Goal: Navigation & Orientation: Find specific page/section

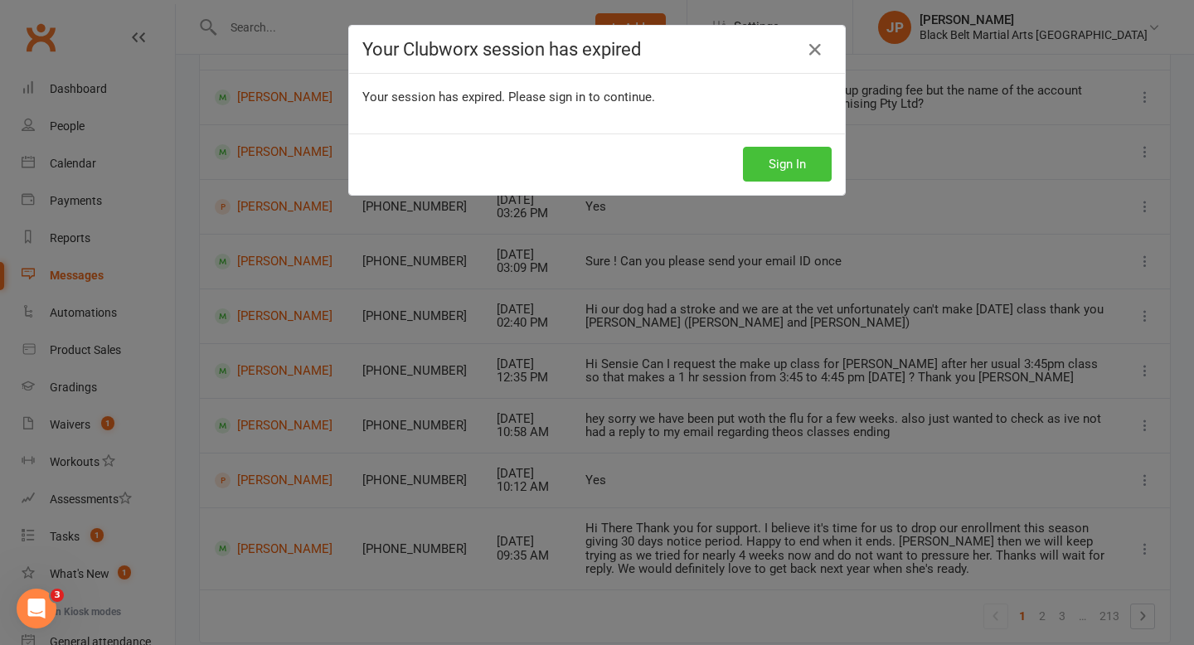
click at [780, 148] on button "Sign In" at bounding box center [787, 164] width 89 height 35
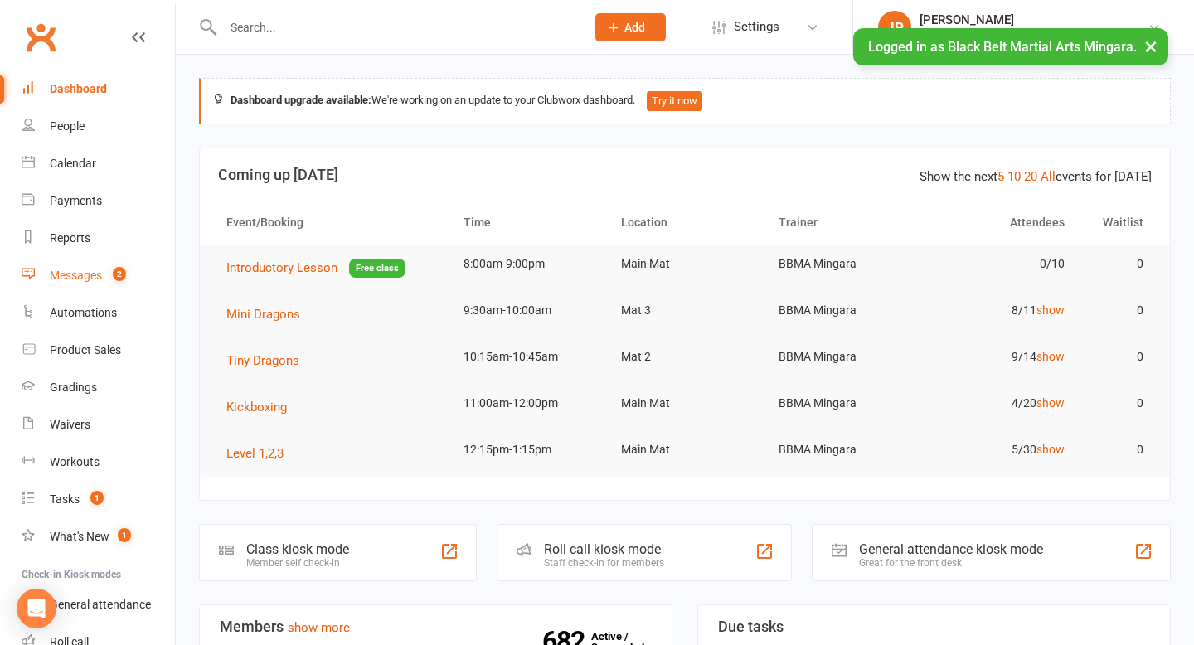
click at [95, 274] on div "Messages" at bounding box center [76, 275] width 52 height 13
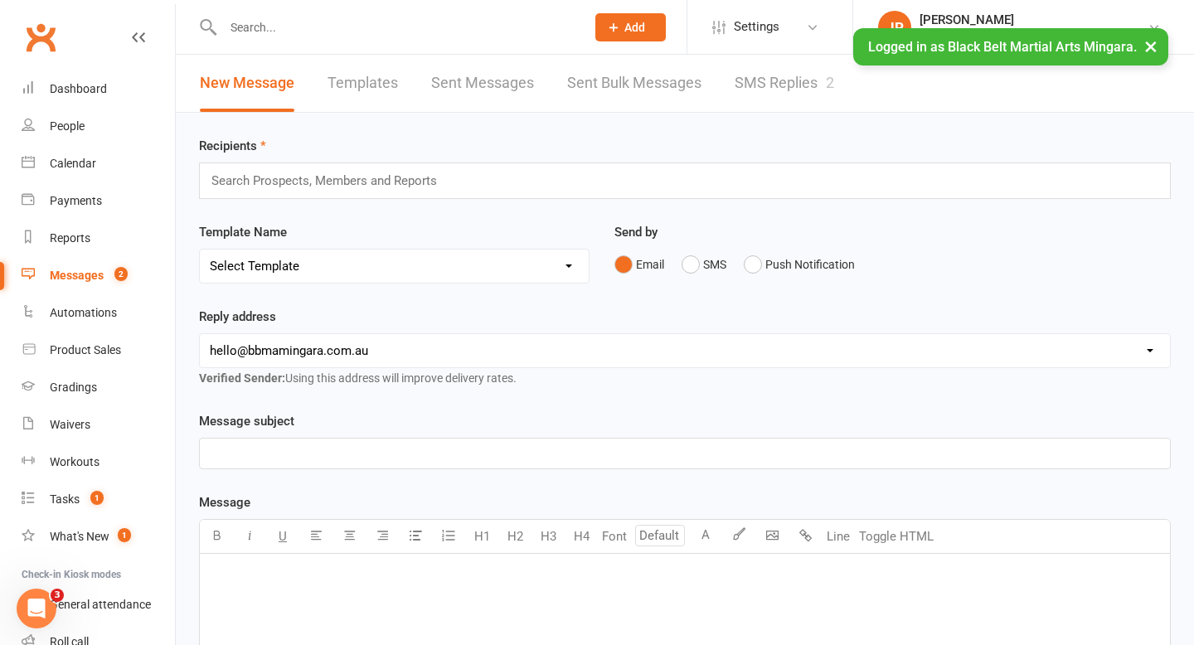
click at [761, 85] on link "SMS Replies 2" at bounding box center [785, 83] width 100 height 57
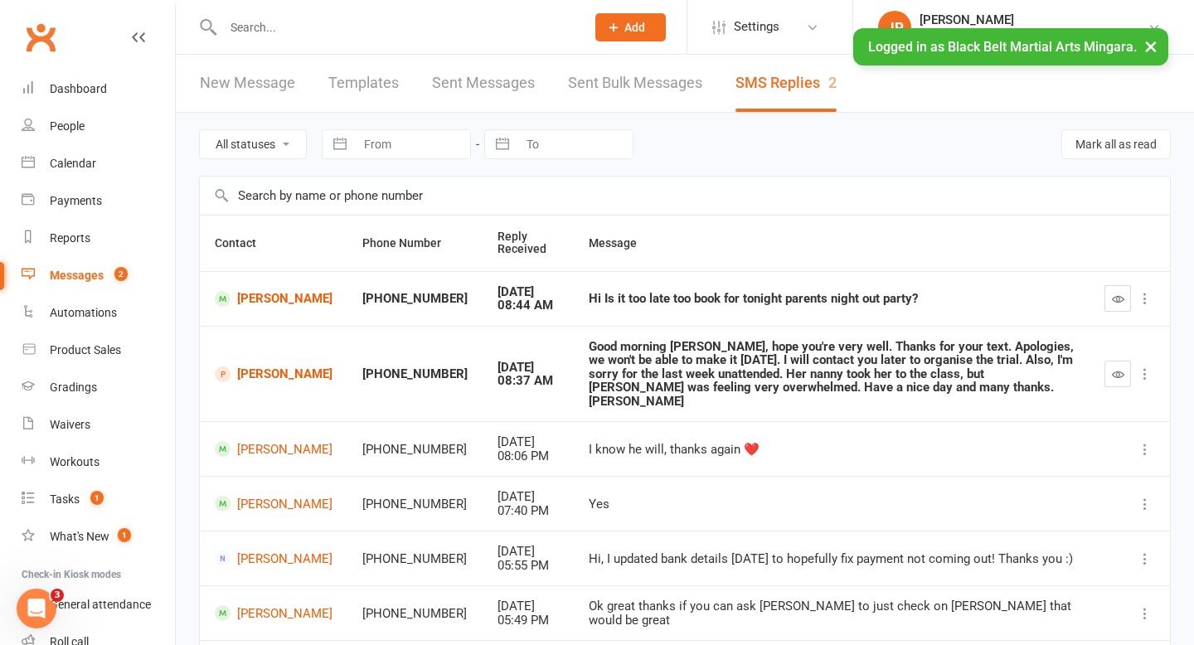
click at [1149, 51] on button "×" at bounding box center [1151, 46] width 30 height 36
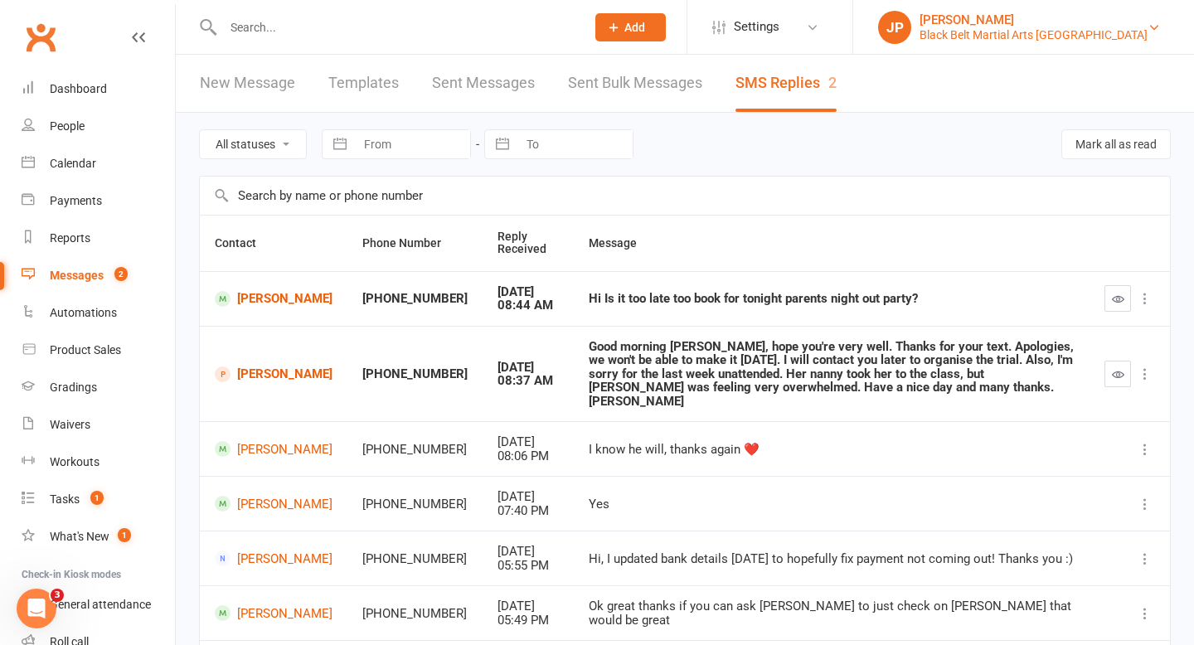
click at [1045, 32] on div "Black Belt Martial Arts [GEOGRAPHIC_DATA]" at bounding box center [1034, 34] width 228 height 15
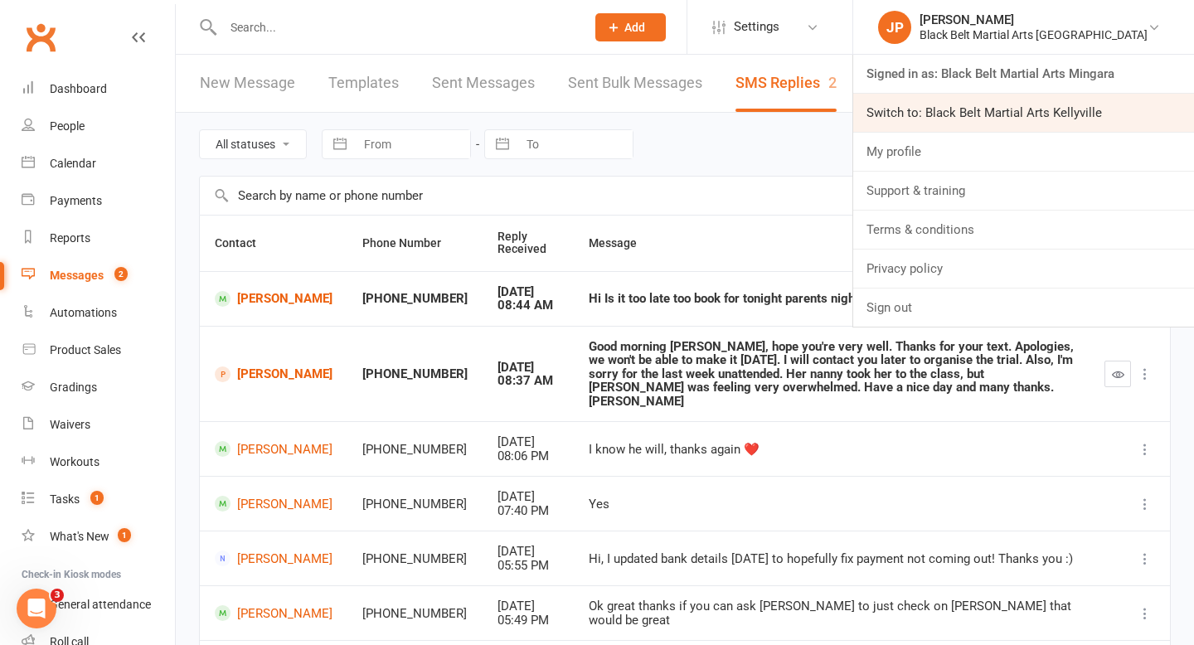
click at [1045, 102] on link "Switch to: Black Belt Martial Arts Kellyville" at bounding box center [1023, 113] width 341 height 38
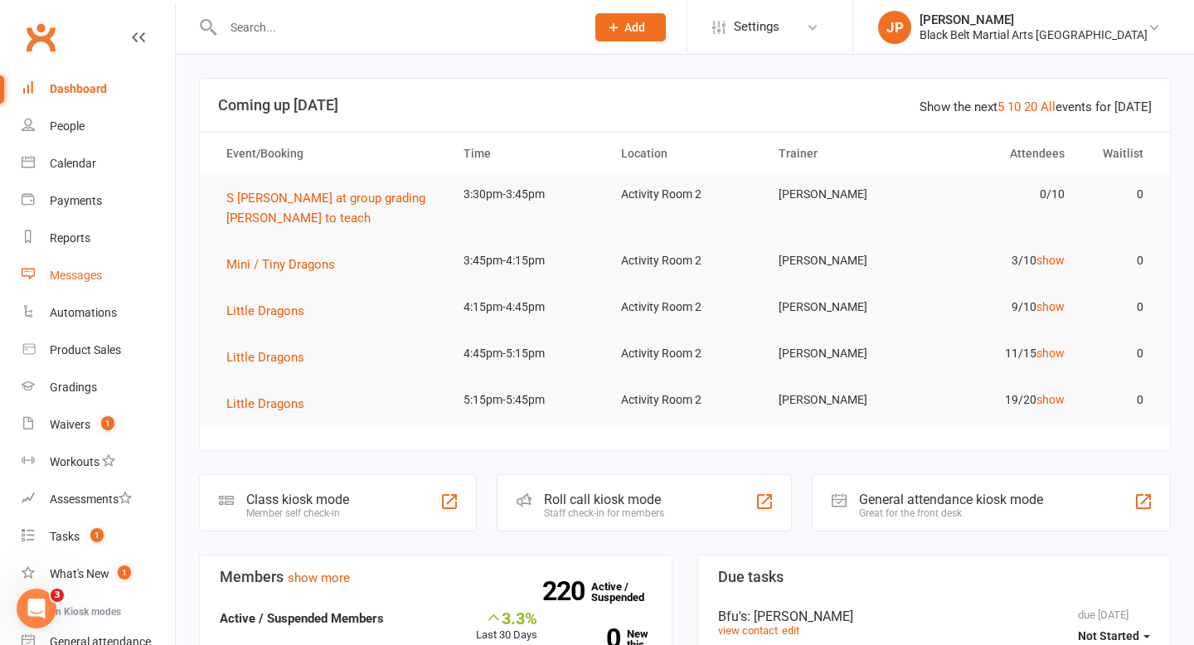
click at [85, 273] on div "Messages" at bounding box center [76, 275] width 52 height 13
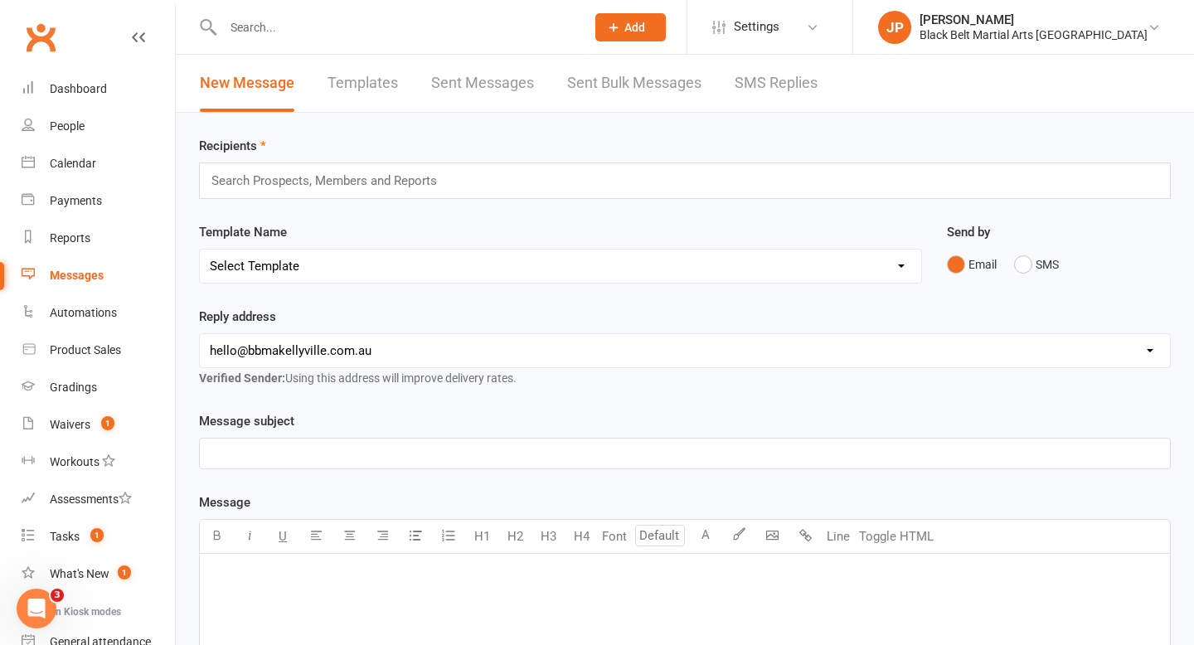
click at [796, 74] on link "SMS Replies" at bounding box center [776, 83] width 83 height 57
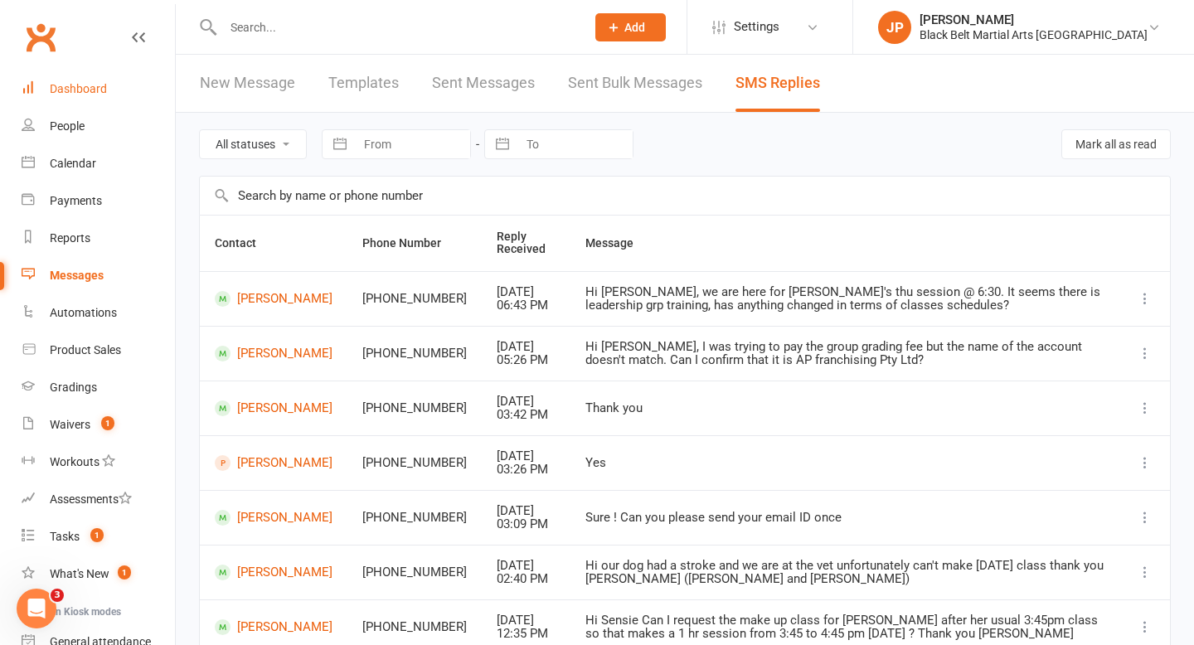
click at [92, 75] on link "Dashboard" at bounding box center [98, 88] width 153 height 37
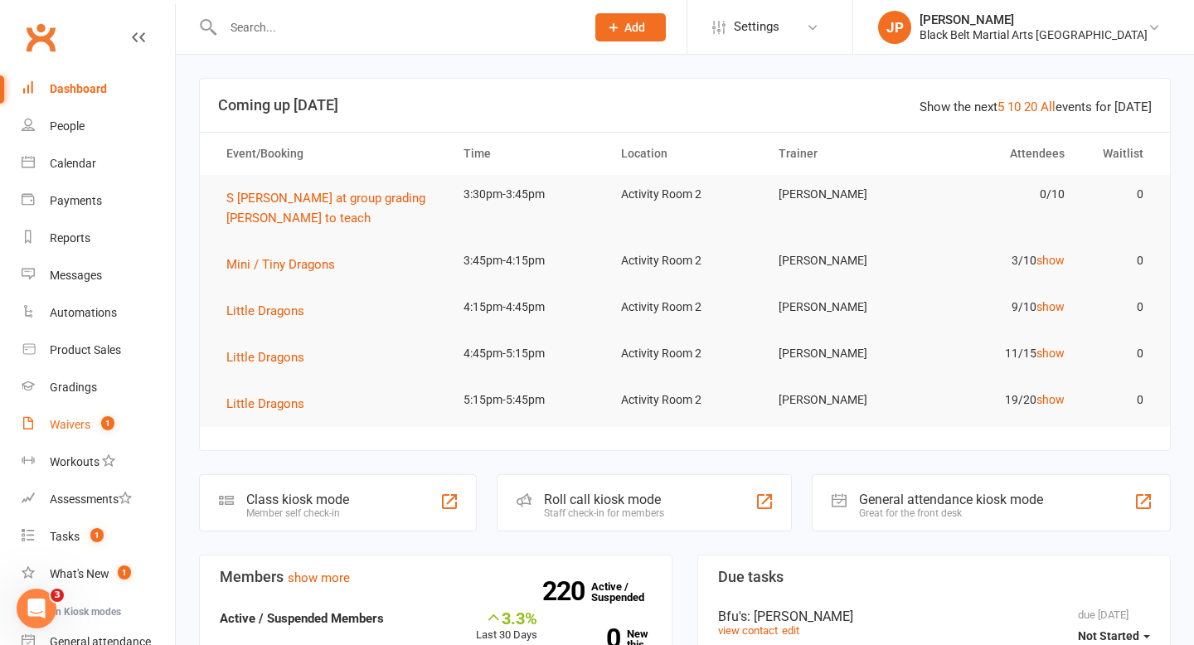
click at [84, 428] on div "Waivers" at bounding box center [70, 424] width 41 height 13
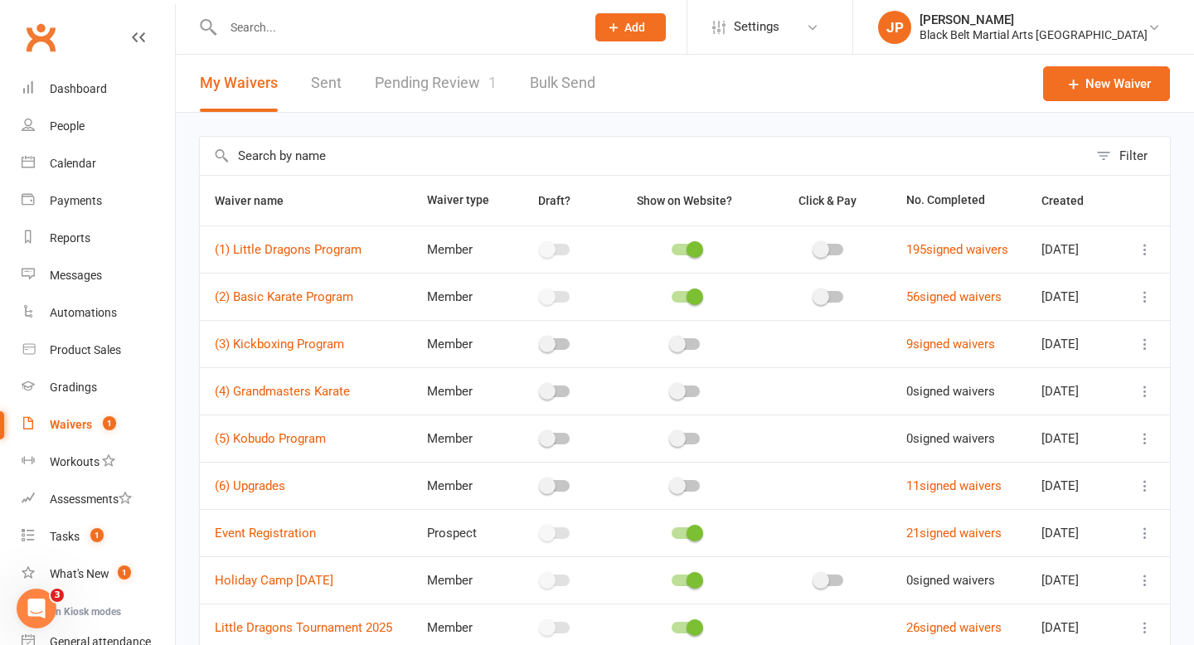
click at [425, 85] on link "Pending Review 1" at bounding box center [436, 83] width 122 height 57
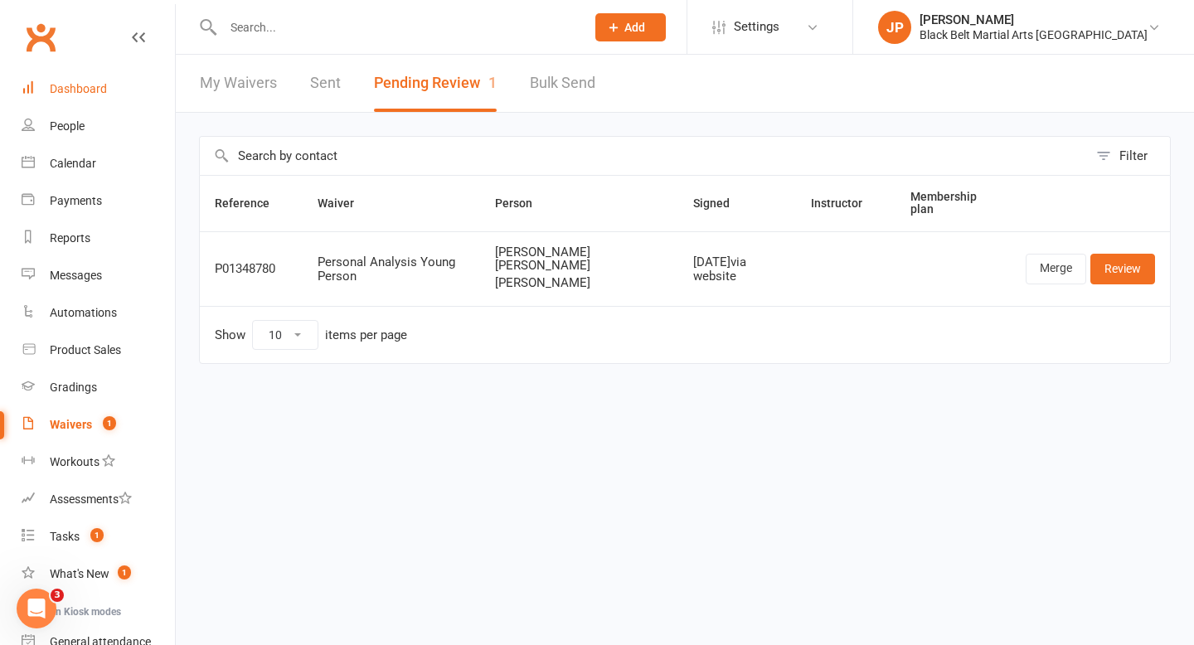
click at [87, 90] on div "Dashboard" at bounding box center [78, 88] width 57 height 13
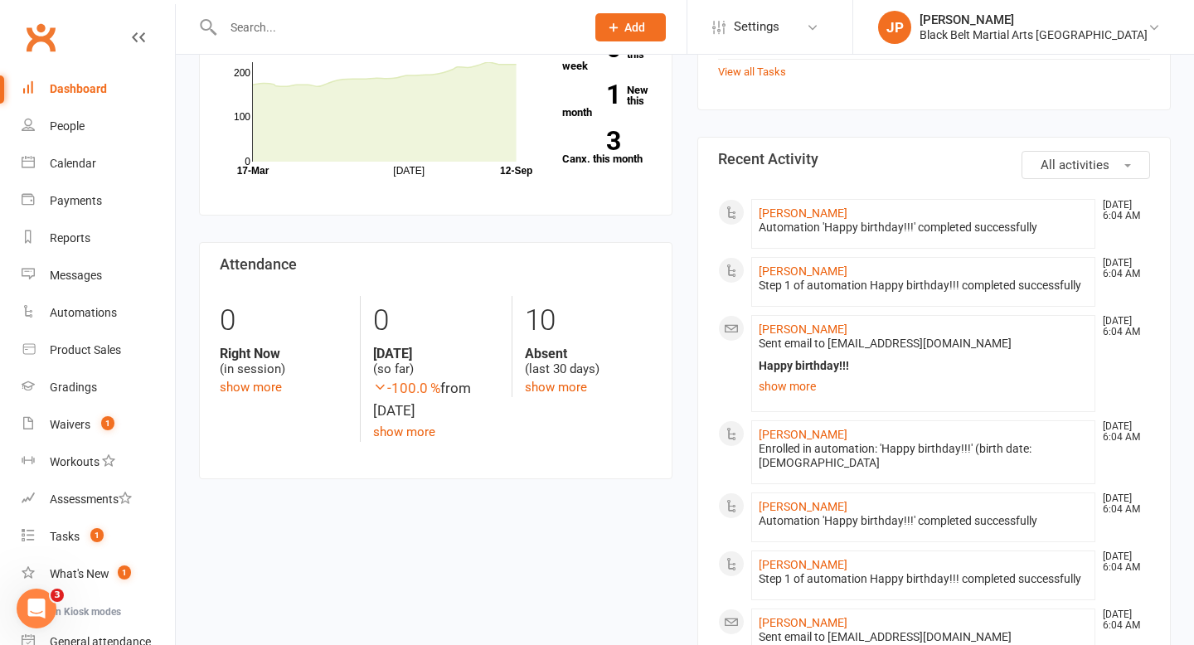
scroll to position [595, 0]
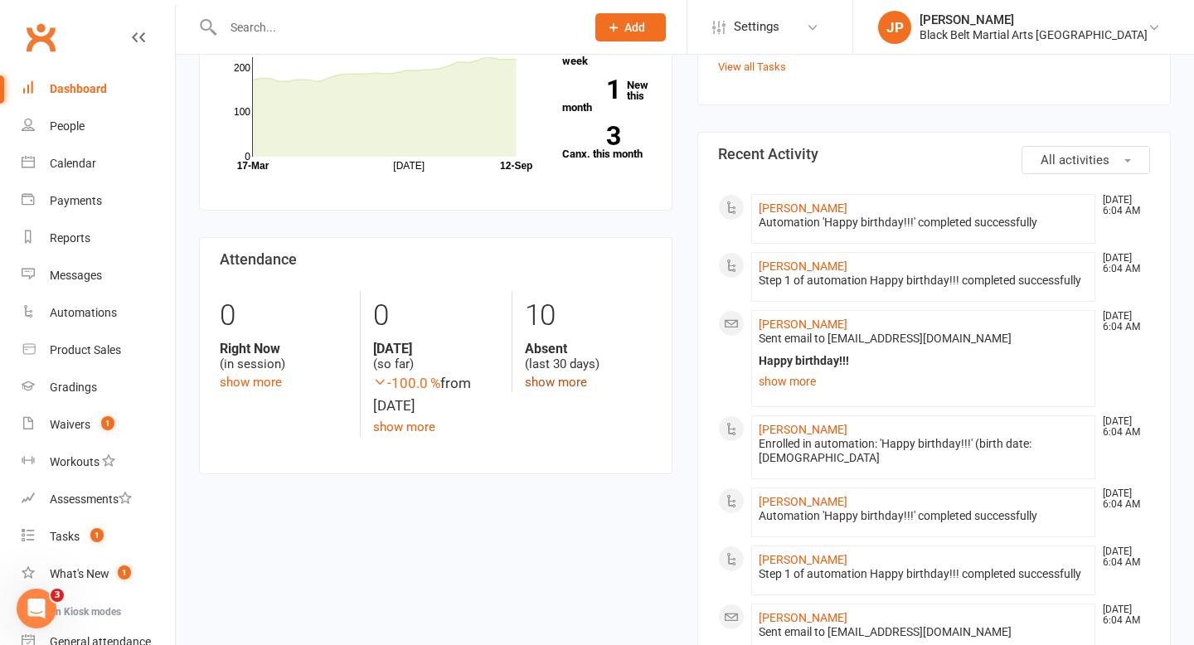
click at [547, 383] on link "show more" at bounding box center [556, 382] width 62 height 15
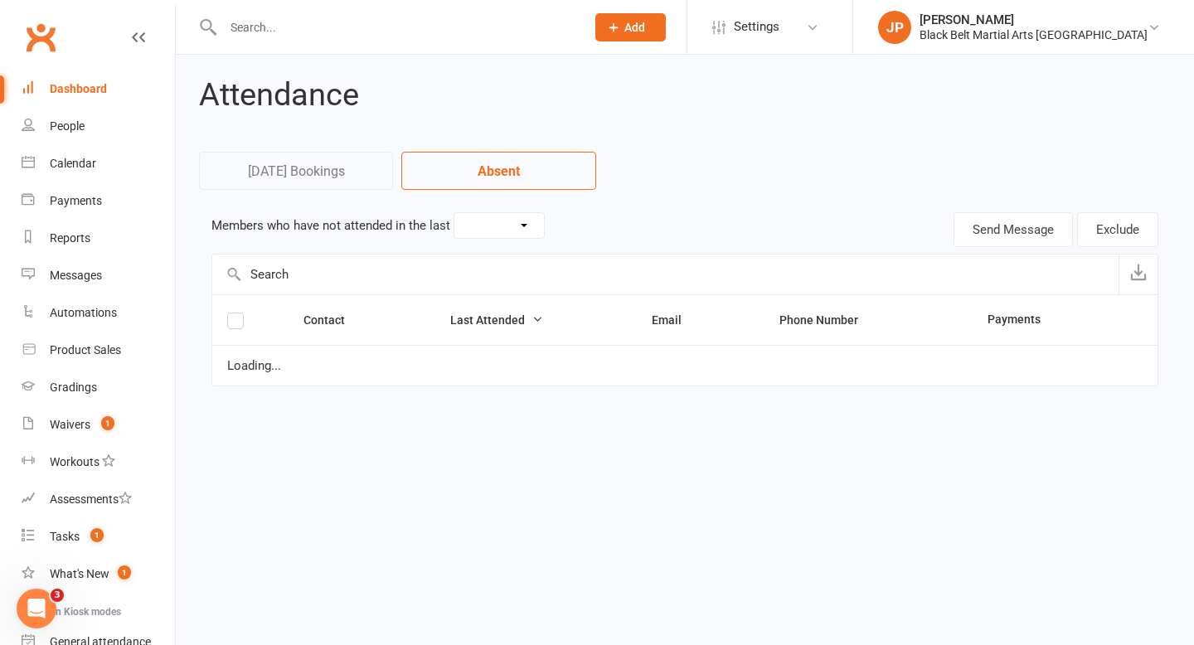
select select "30"
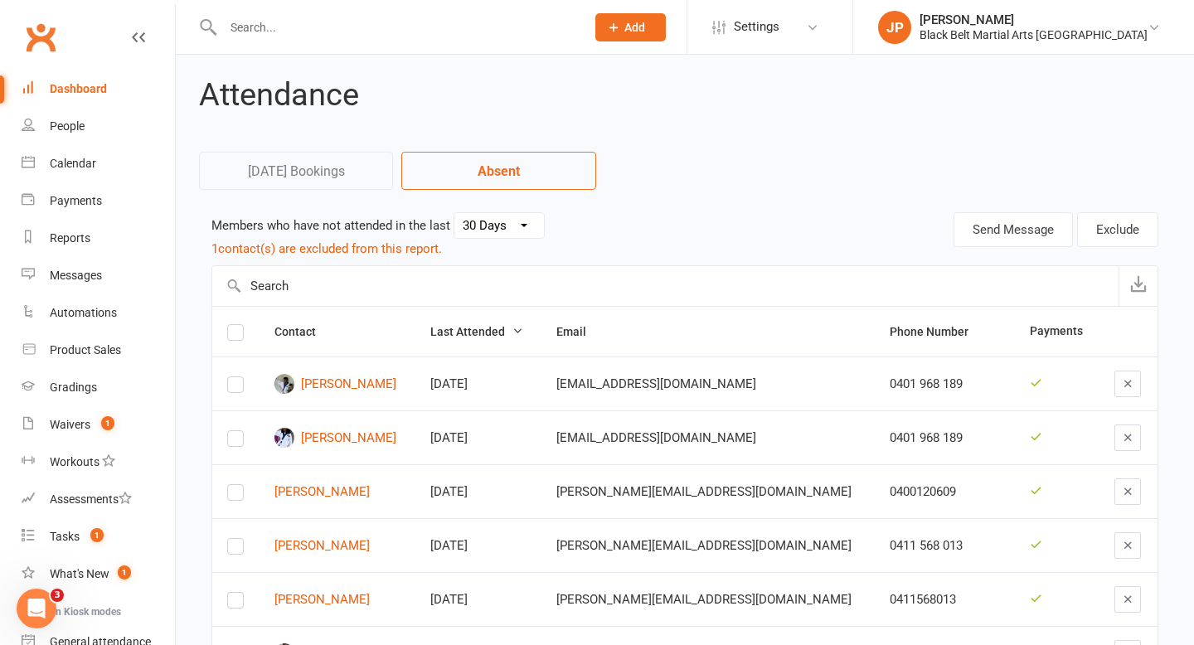
click at [69, 77] on link "Dashboard" at bounding box center [98, 88] width 153 height 37
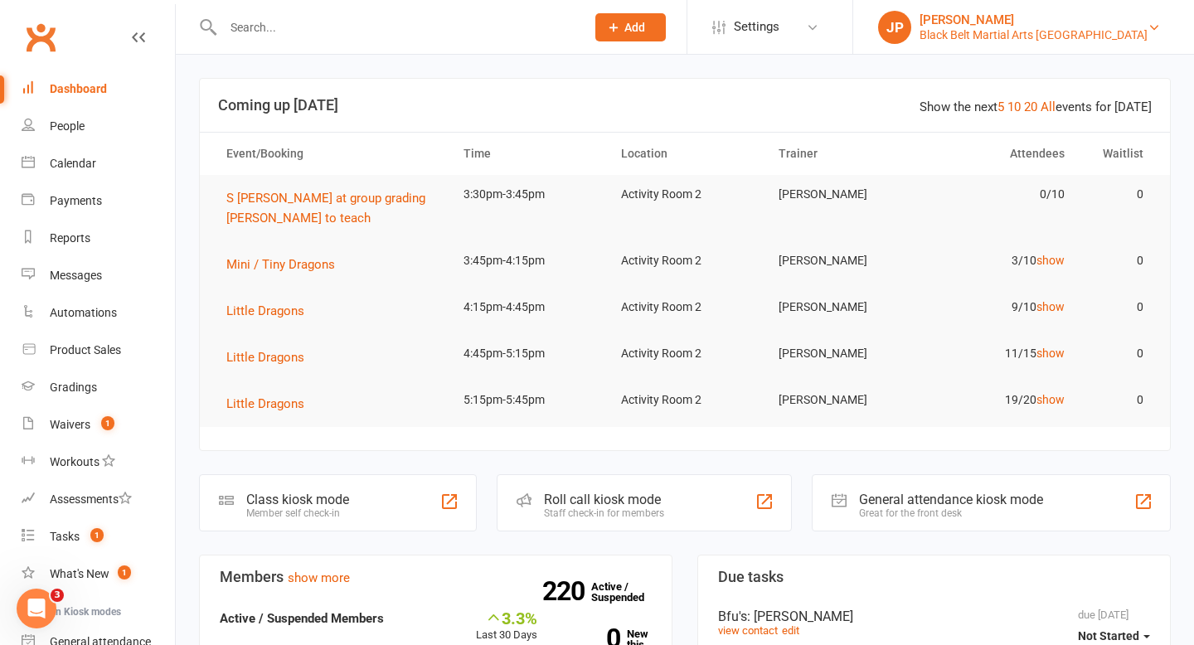
click at [1059, 31] on div "Black Belt Martial Arts Kellyville" at bounding box center [1034, 34] width 228 height 15
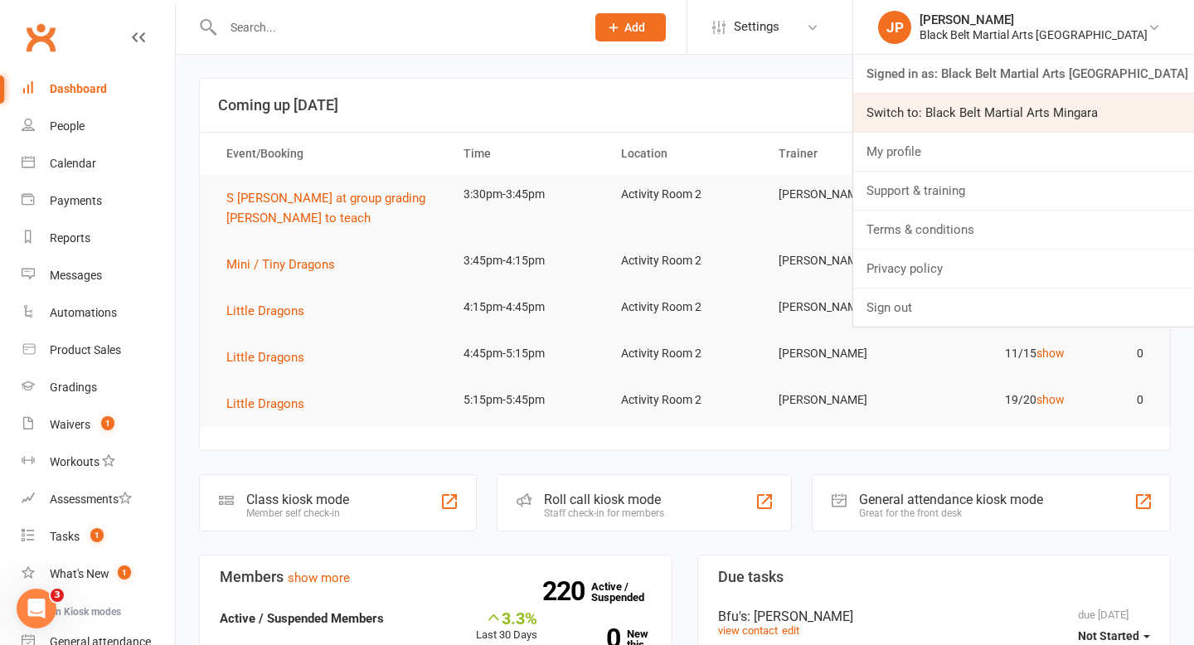
click at [1057, 129] on link "Switch to: Black Belt Martial Arts Mingara" at bounding box center [1023, 113] width 341 height 38
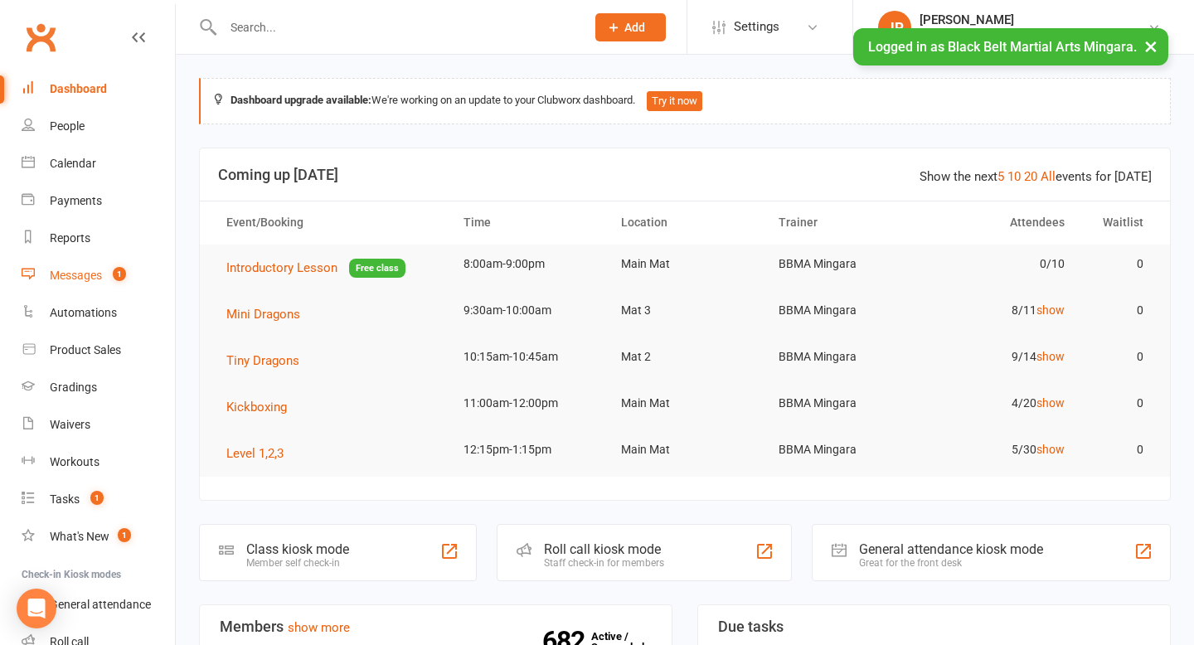
click at [77, 271] on div "Messages" at bounding box center [76, 275] width 52 height 13
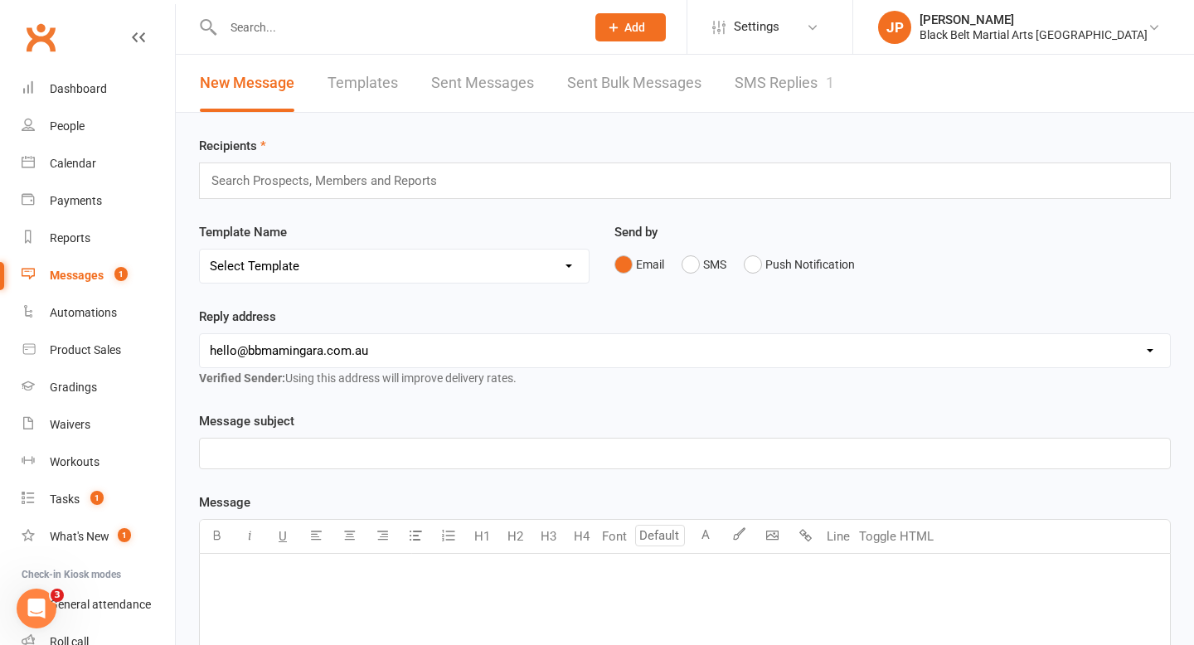
click at [776, 90] on link "SMS Replies 1" at bounding box center [785, 83] width 100 height 57
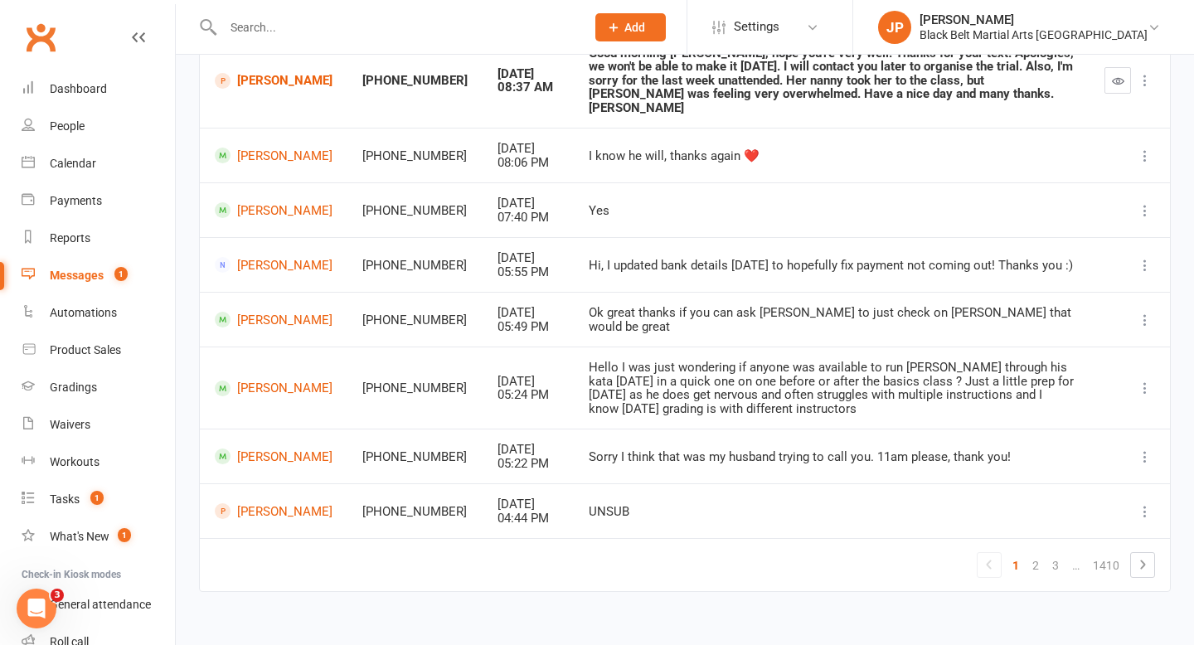
scroll to position [347, 0]
click at [276, 382] on link "Sam Aloisio" at bounding box center [274, 390] width 118 height 16
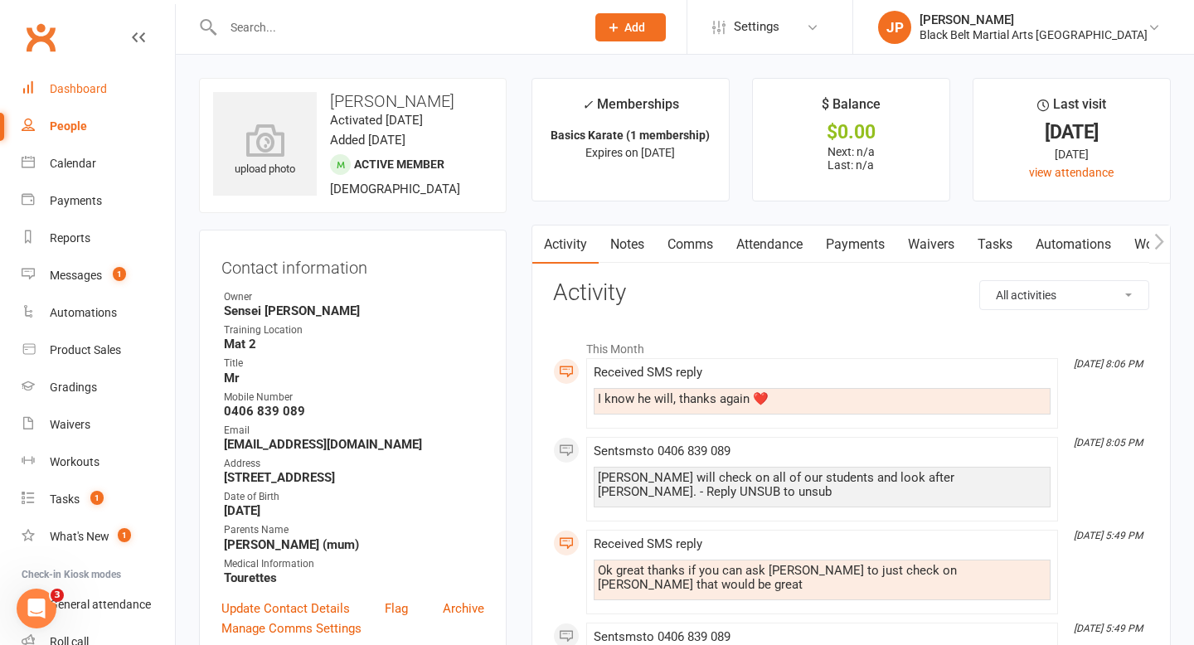
click at [91, 95] on link "Dashboard" at bounding box center [98, 88] width 153 height 37
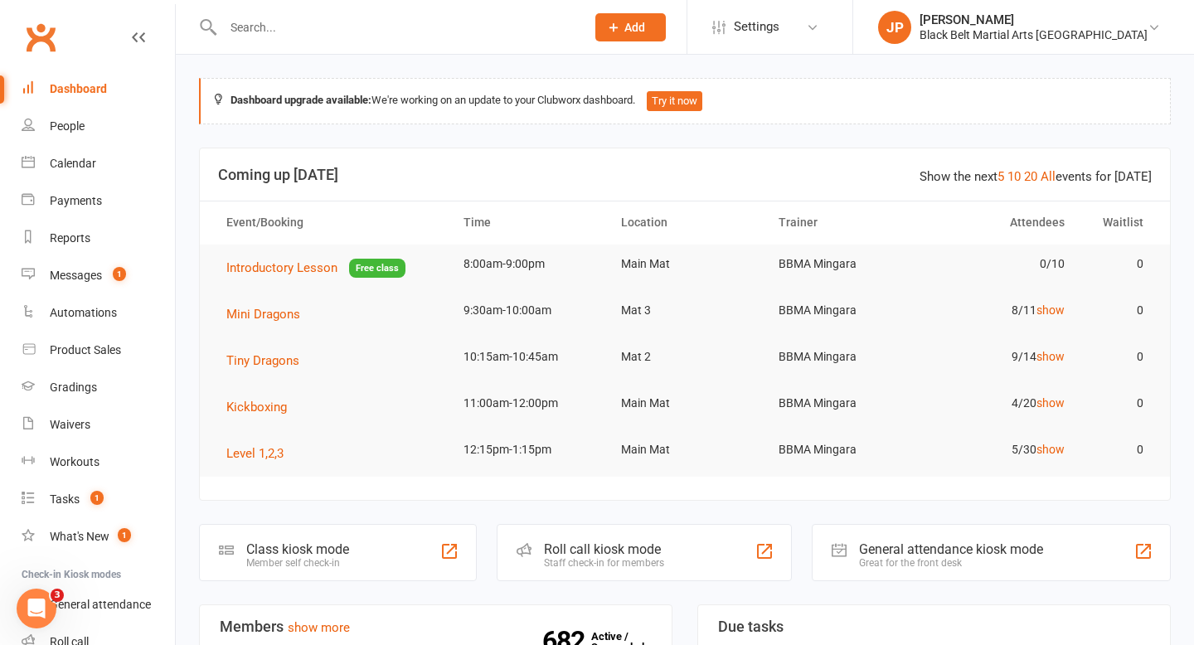
click at [462, 20] on input "text" at bounding box center [396, 27] width 356 height 23
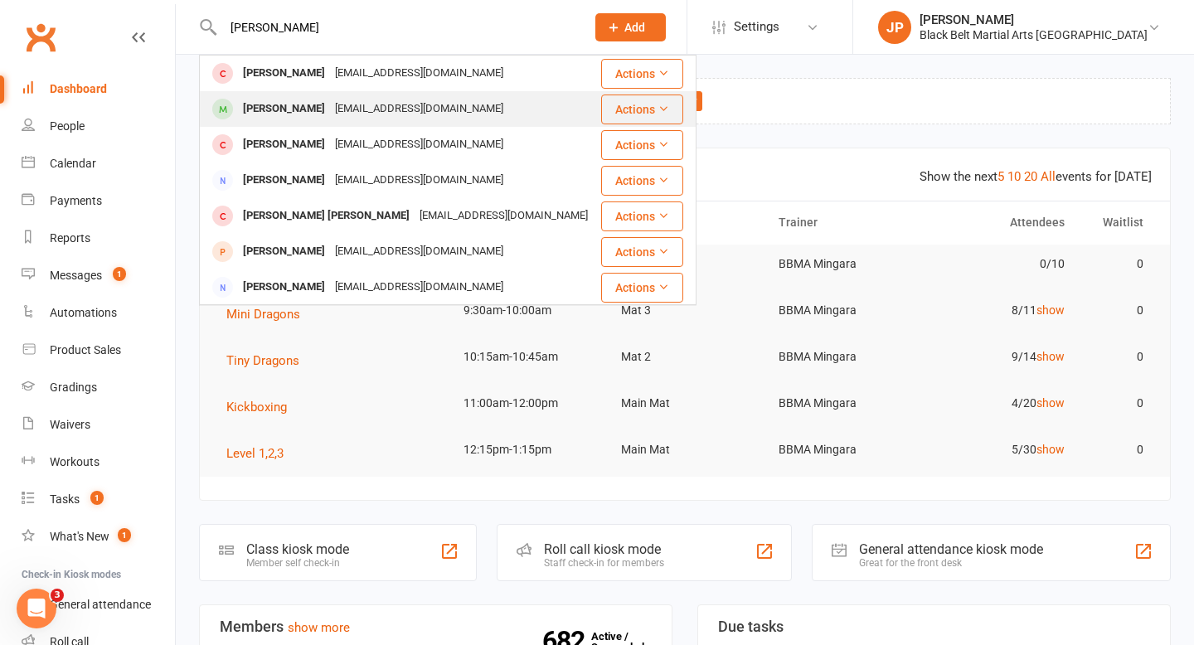
type input "bella turner"
click at [312, 107] on div "Isabella Turner" at bounding box center [284, 109] width 92 height 24
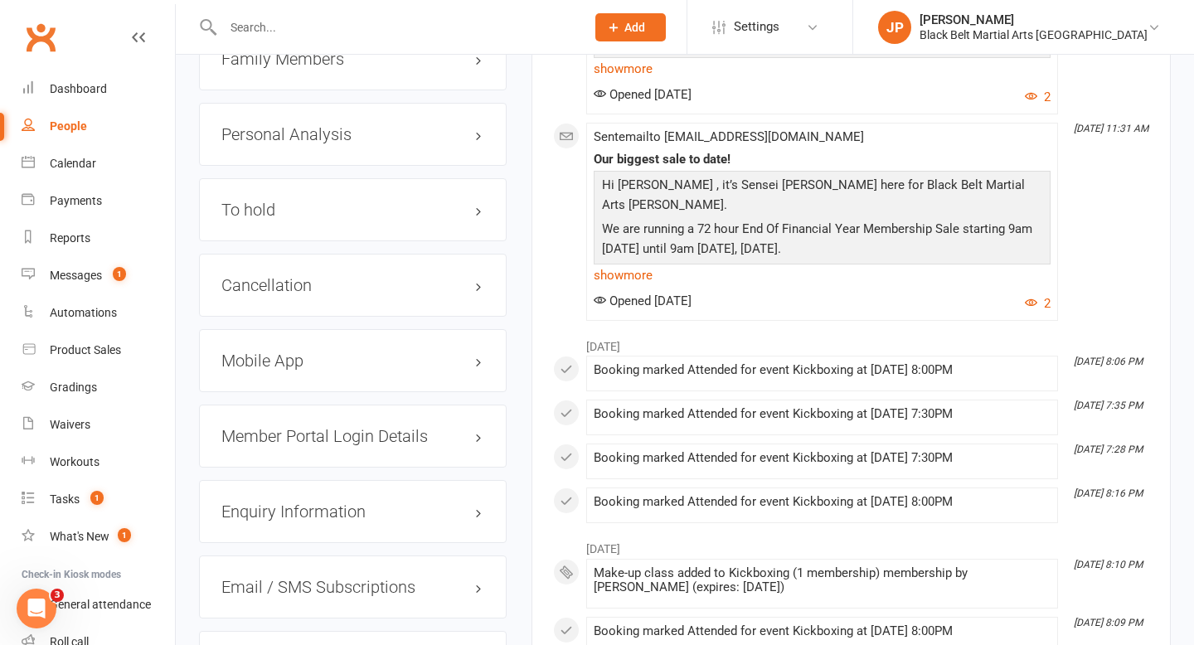
scroll to position [2076, 0]
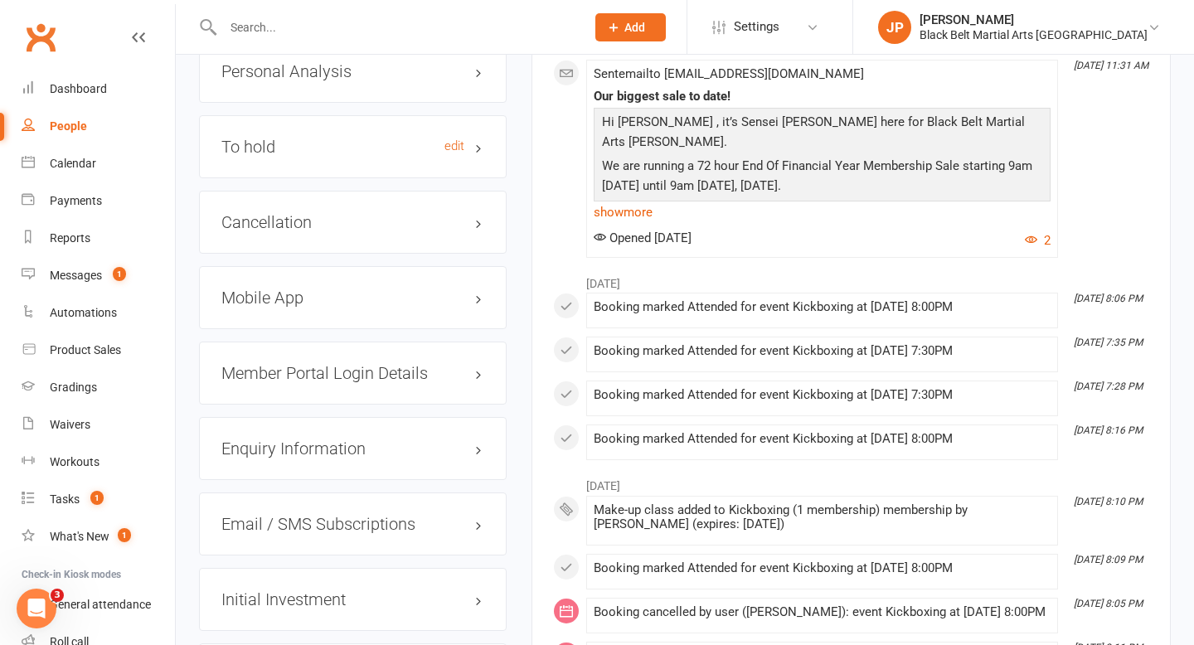
click at [247, 138] on h3 "To hold edit" at bounding box center [352, 147] width 263 height 18
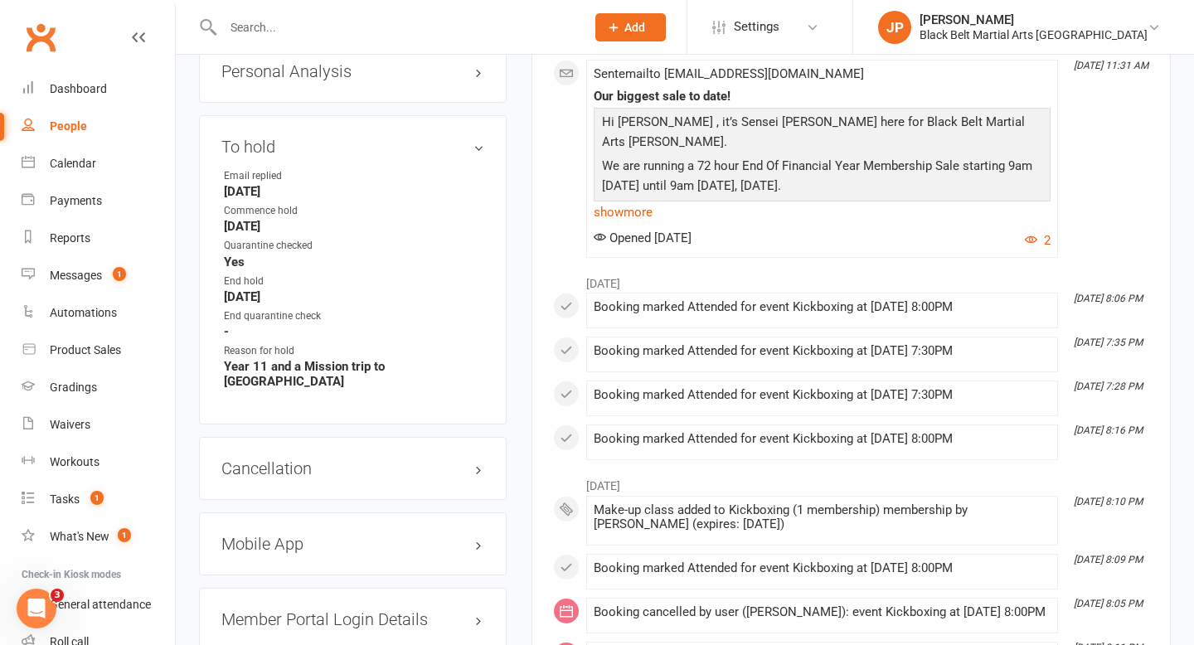
click at [502, 267] on div "To hold edit Email replied 24/4/25 Commence hold May 24, 2025 Quarantine checke…" at bounding box center [353, 269] width 308 height 309
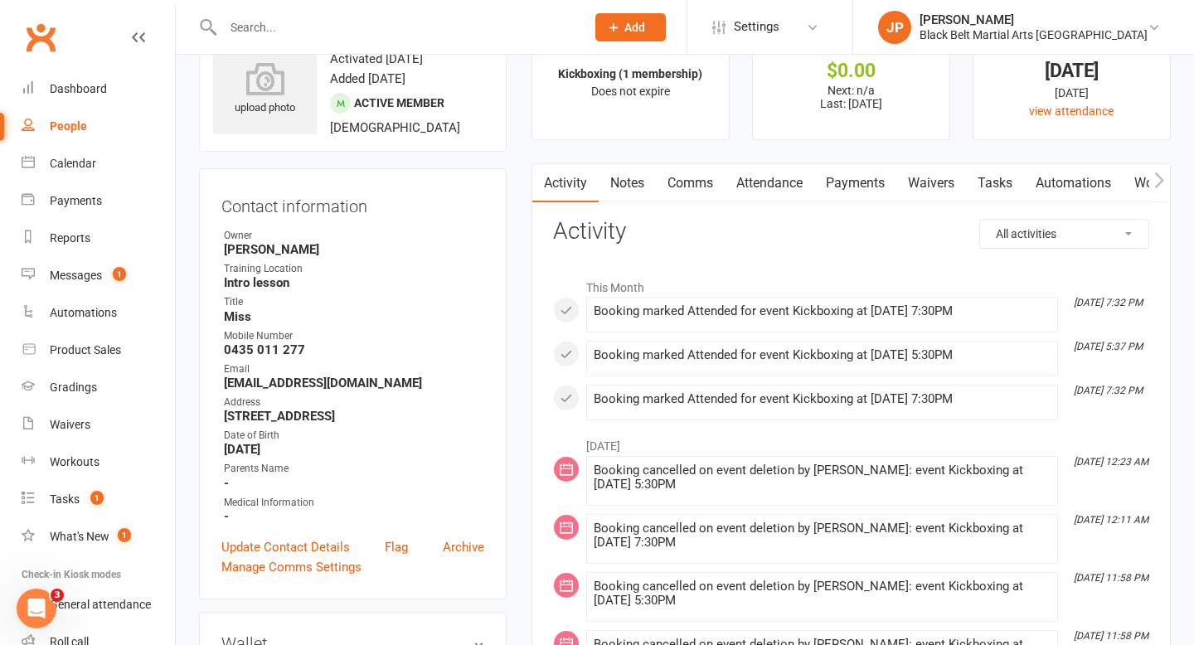
scroll to position [0, 0]
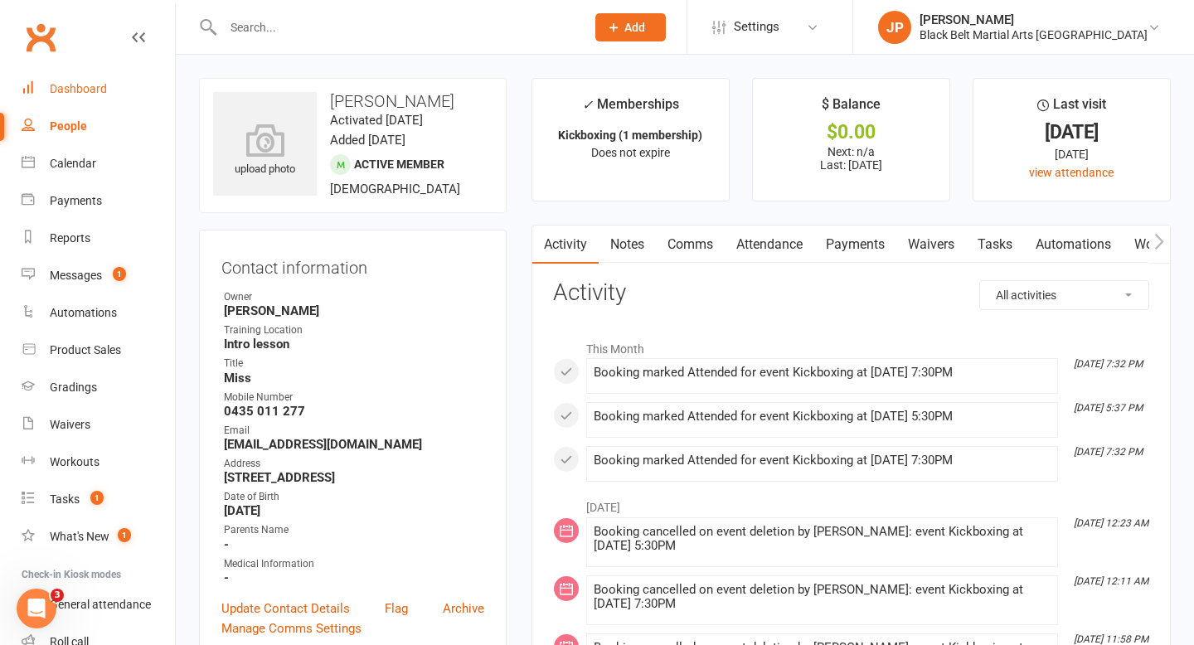
click at [56, 99] on link "Dashboard" at bounding box center [98, 88] width 153 height 37
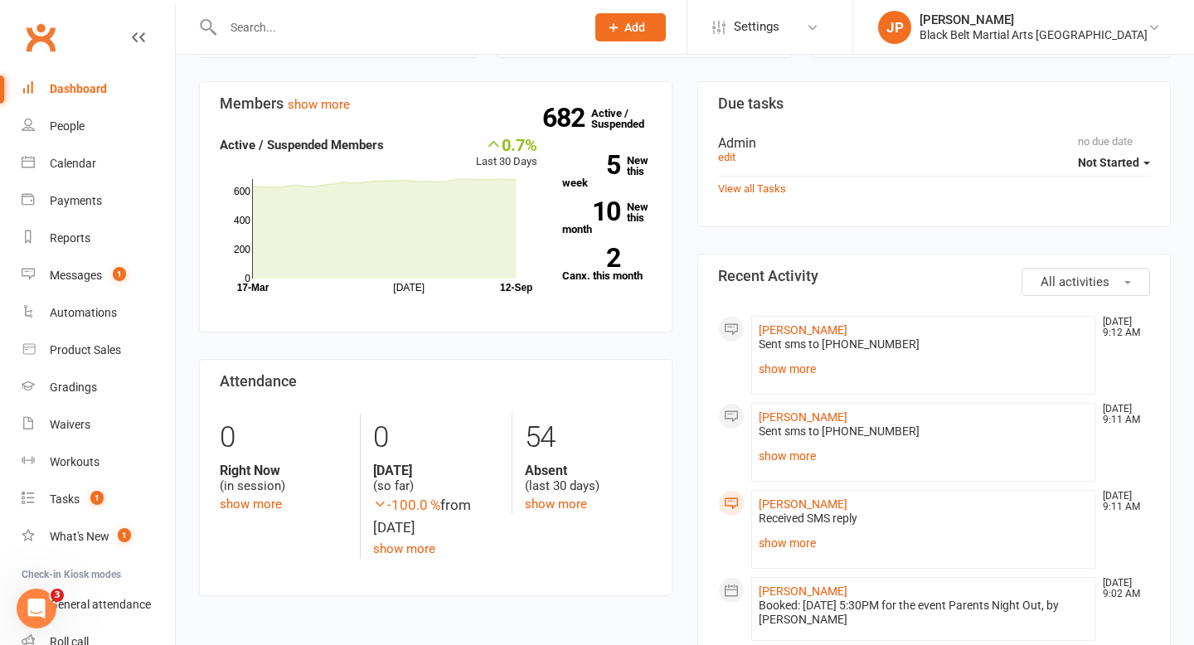
scroll to position [542, 0]
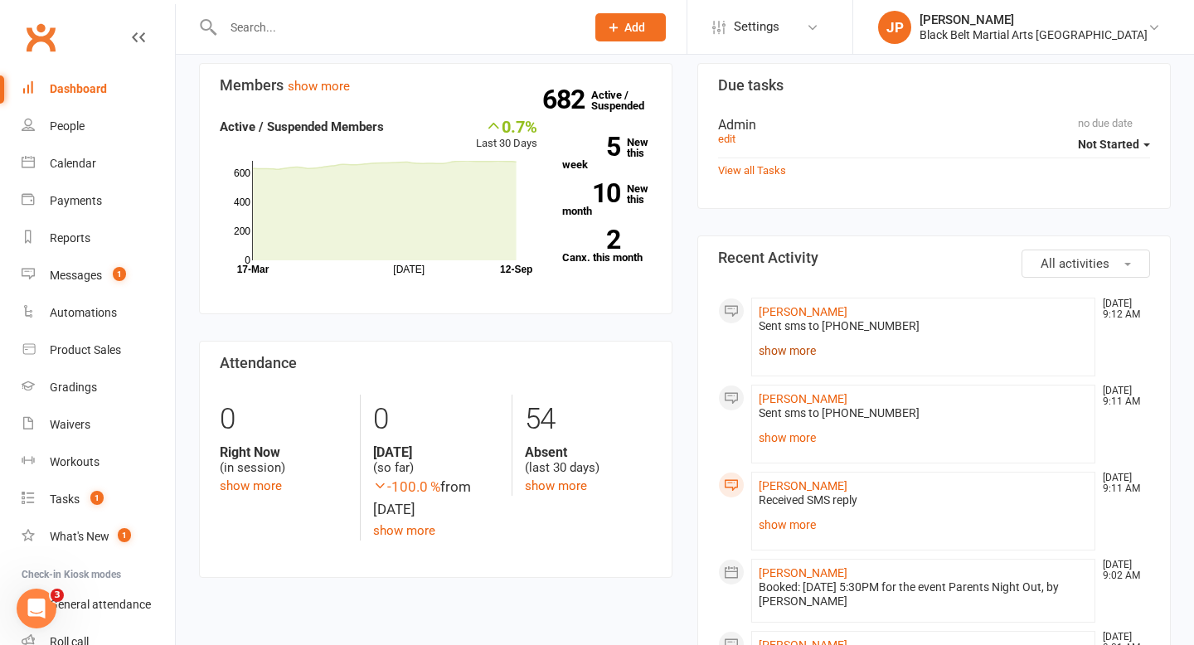
click at [780, 353] on link "show more" at bounding box center [923, 350] width 329 height 23
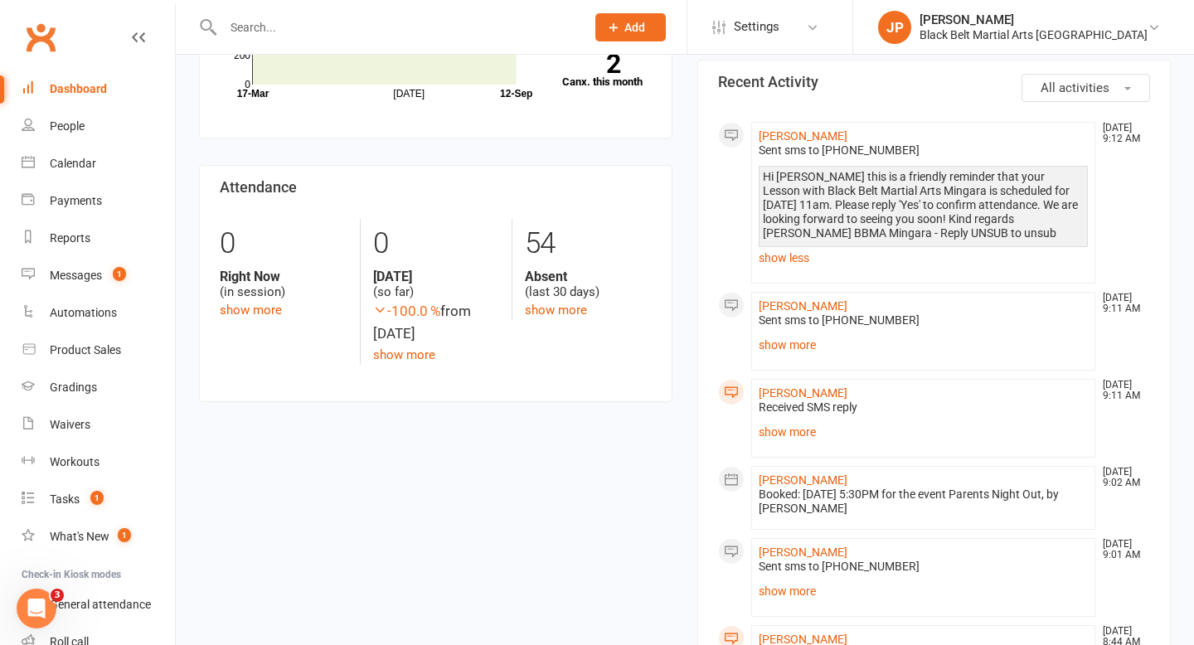
scroll to position [748, 0]
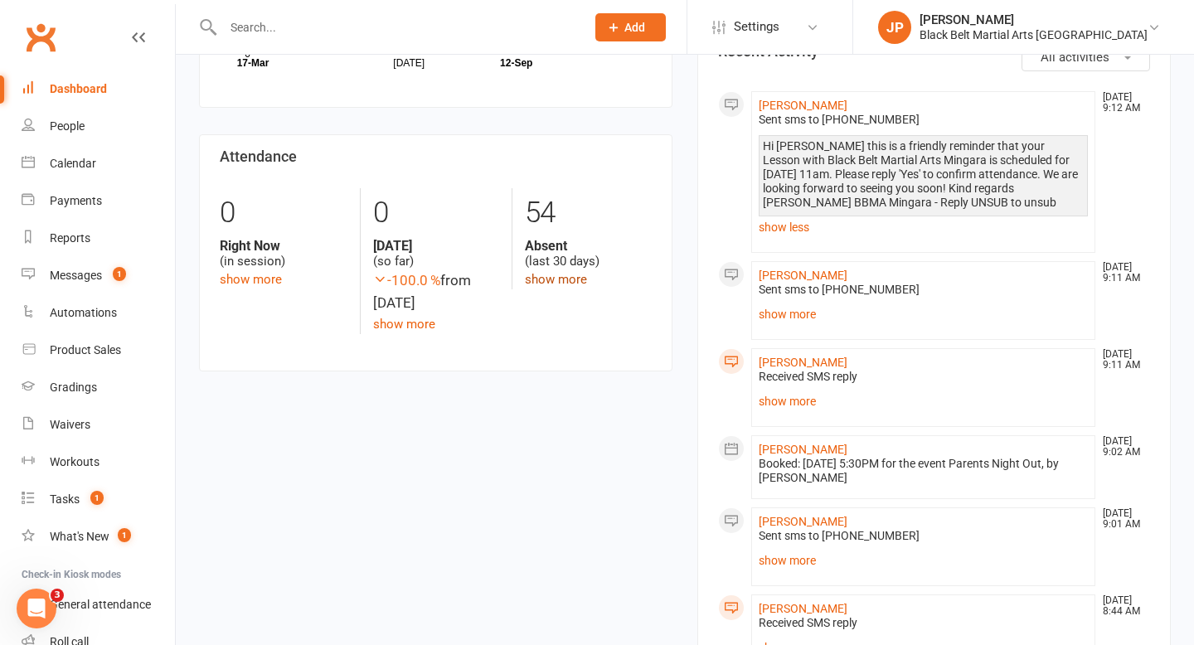
click at [528, 272] on link "show more" at bounding box center [556, 279] width 62 height 15
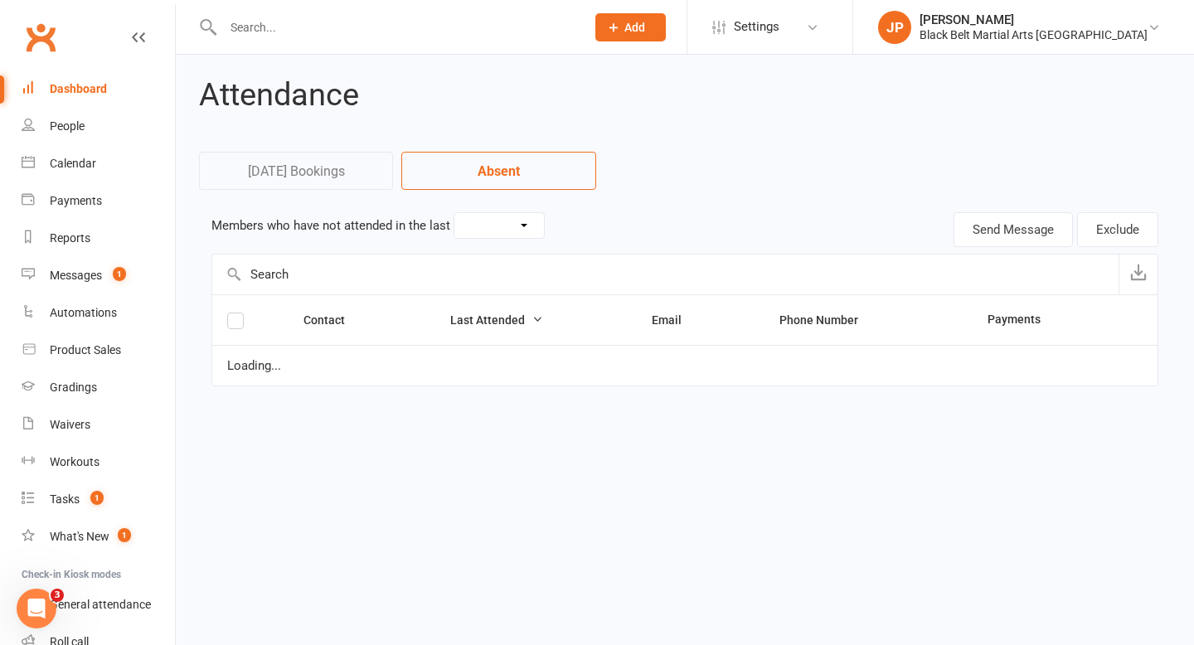
select select "30"
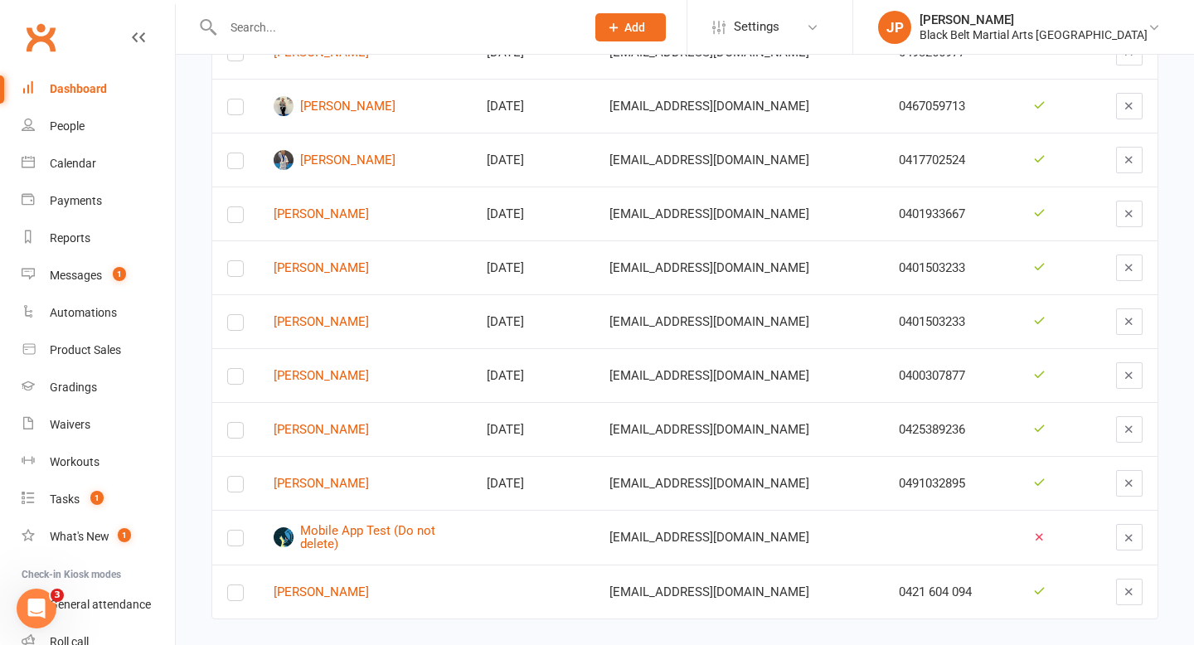
scroll to position [2669, 0]
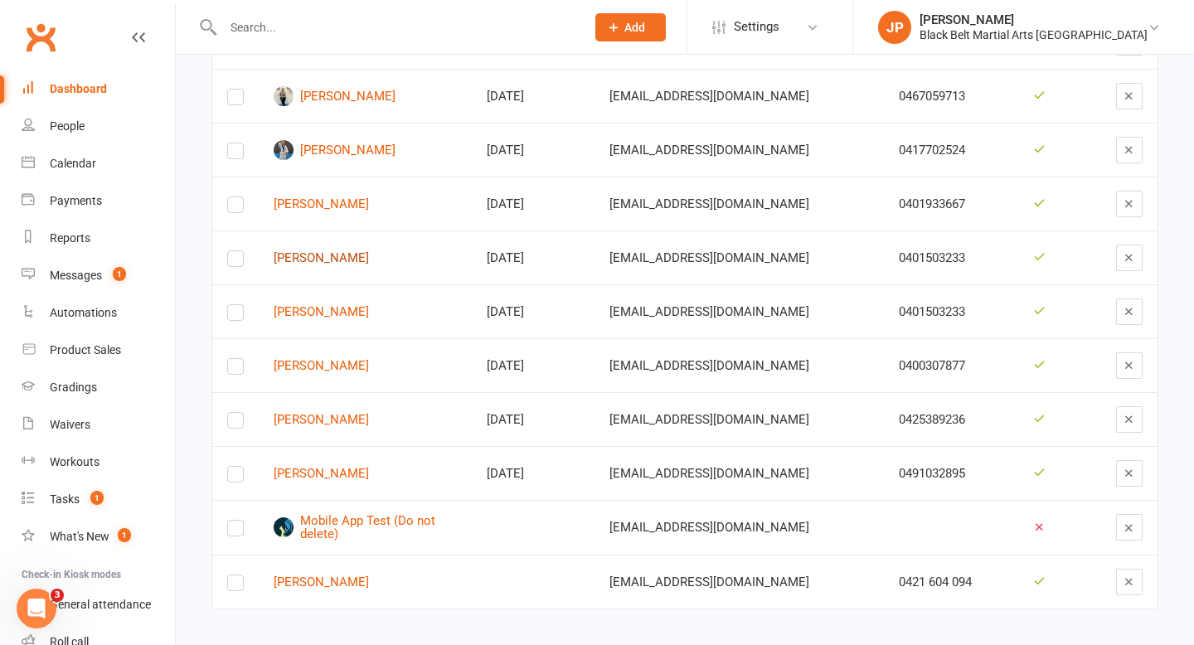
click at [337, 251] on link "Hudson Glenn" at bounding box center [365, 258] width 183 height 14
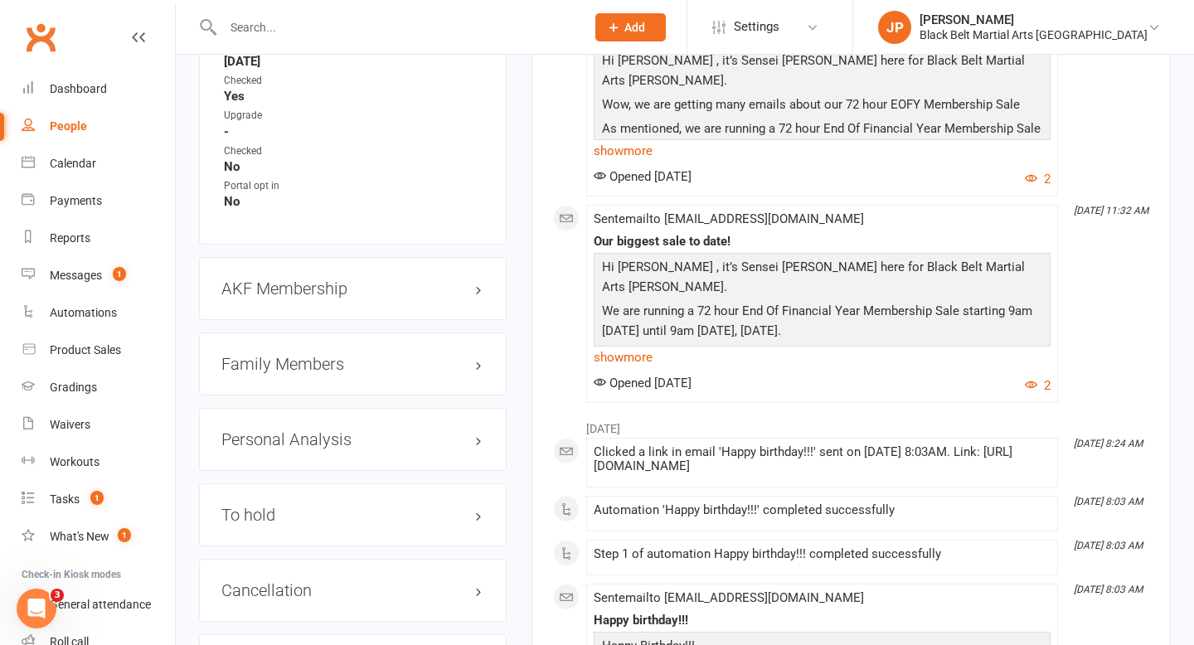
scroll to position [1672, 0]
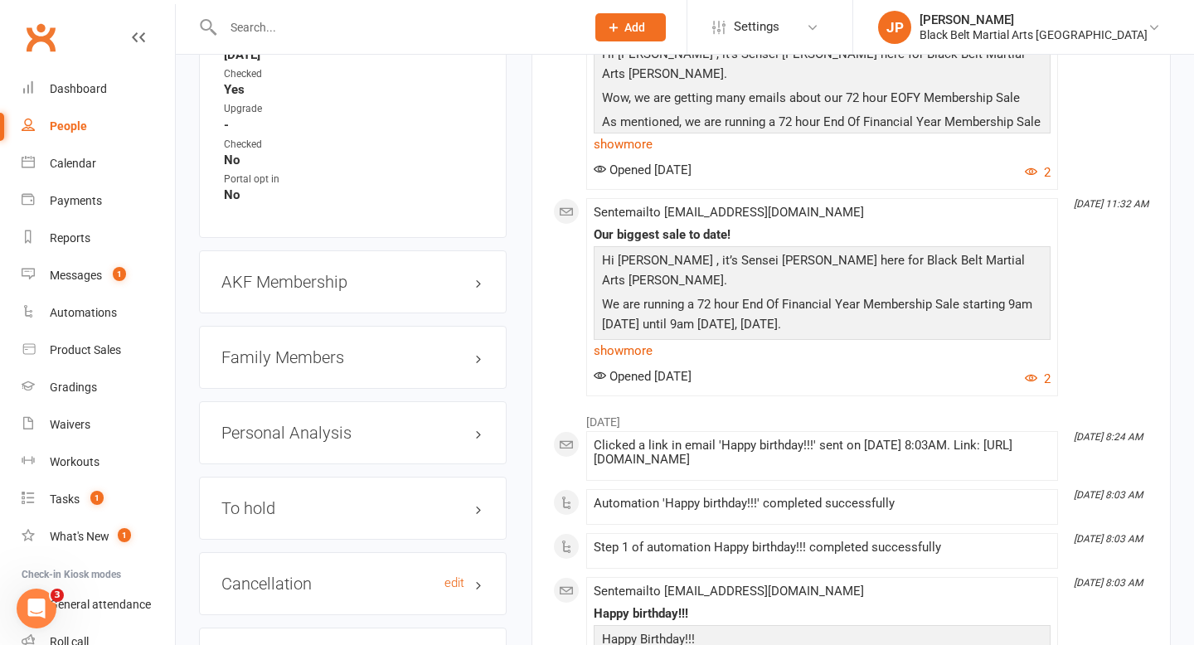
click at [308, 581] on h3 "Cancellation edit" at bounding box center [352, 584] width 263 height 18
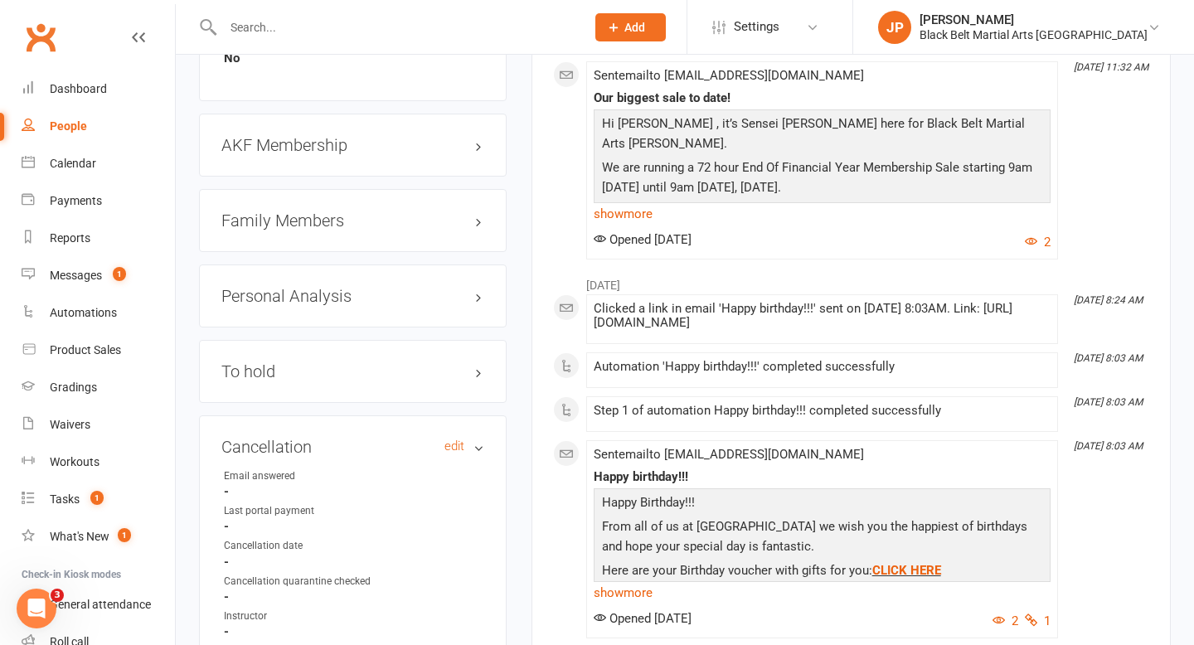
scroll to position [1813, 0]
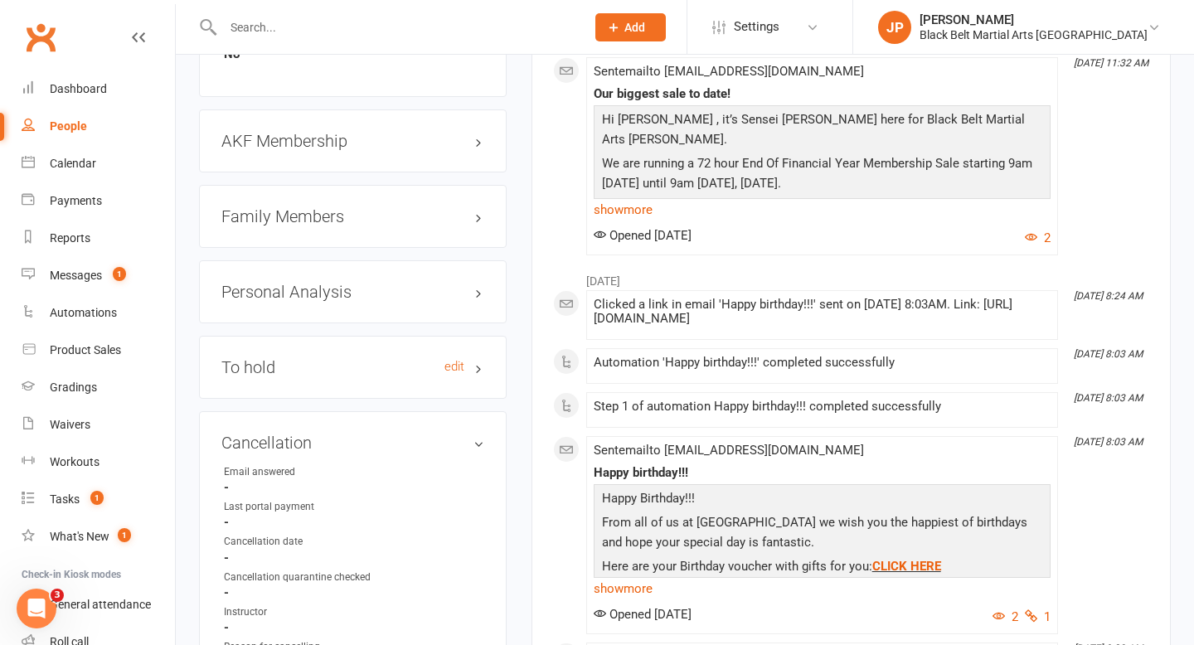
click at [322, 360] on h3 "To hold edit" at bounding box center [352, 367] width 263 height 18
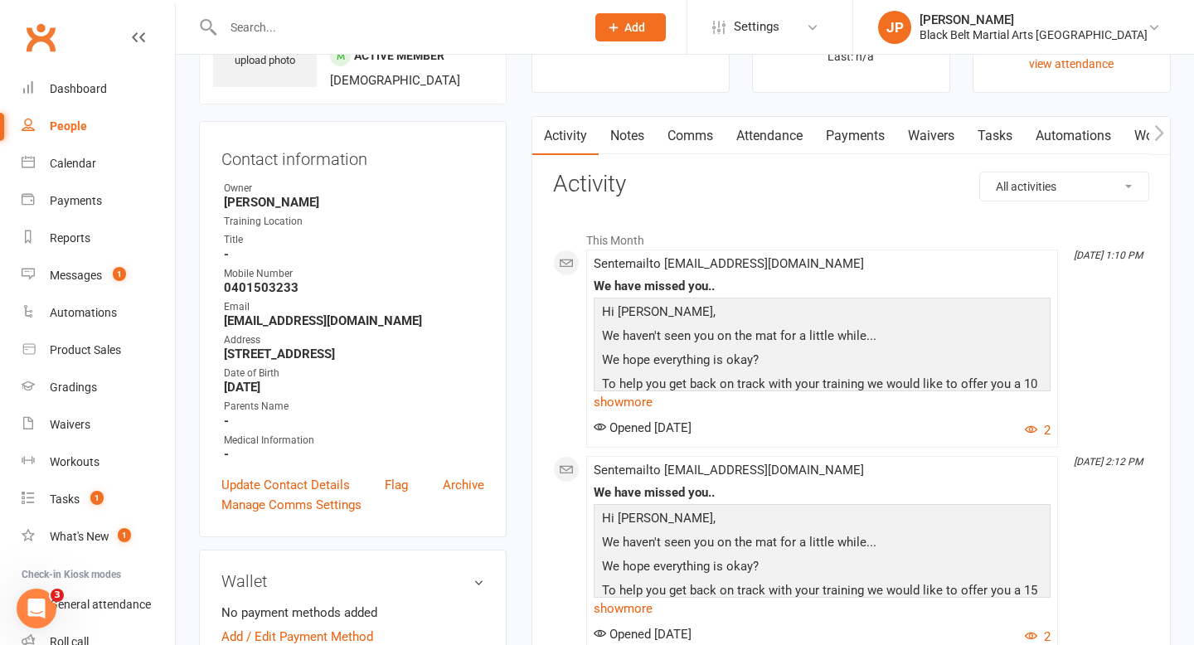
scroll to position [0, 0]
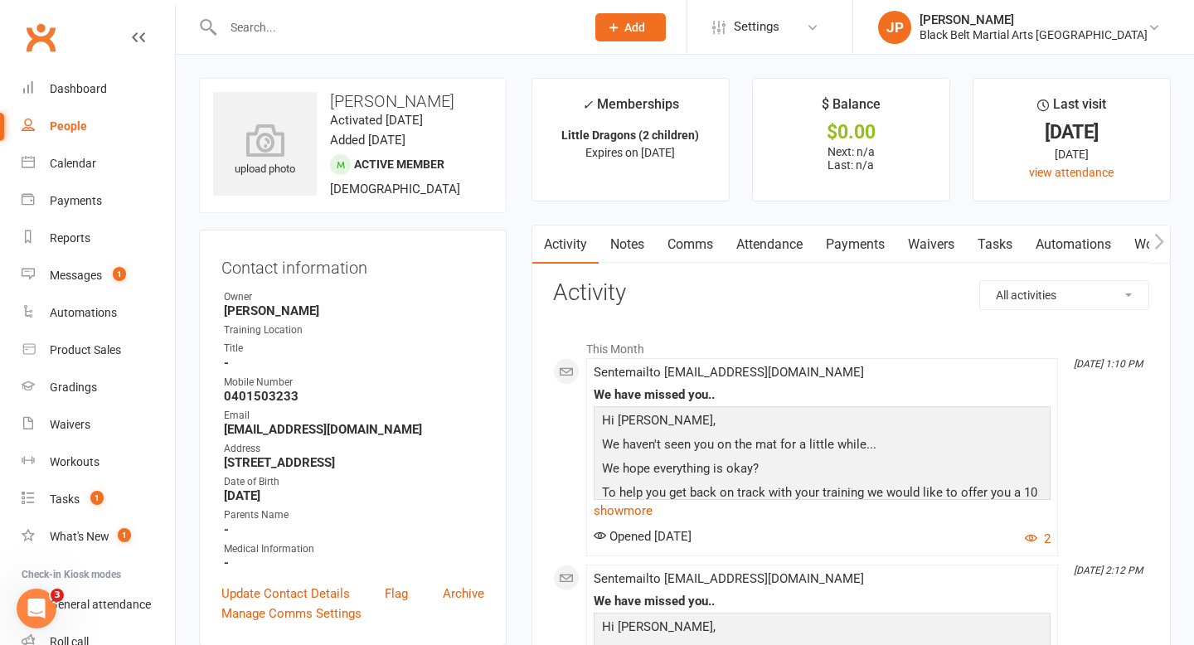
click at [555, 248] on link "Activity" at bounding box center [565, 245] width 66 height 38
click at [62, 92] on div "Dashboard" at bounding box center [78, 88] width 57 height 13
